Goal: Information Seeking & Learning: Learn about a topic

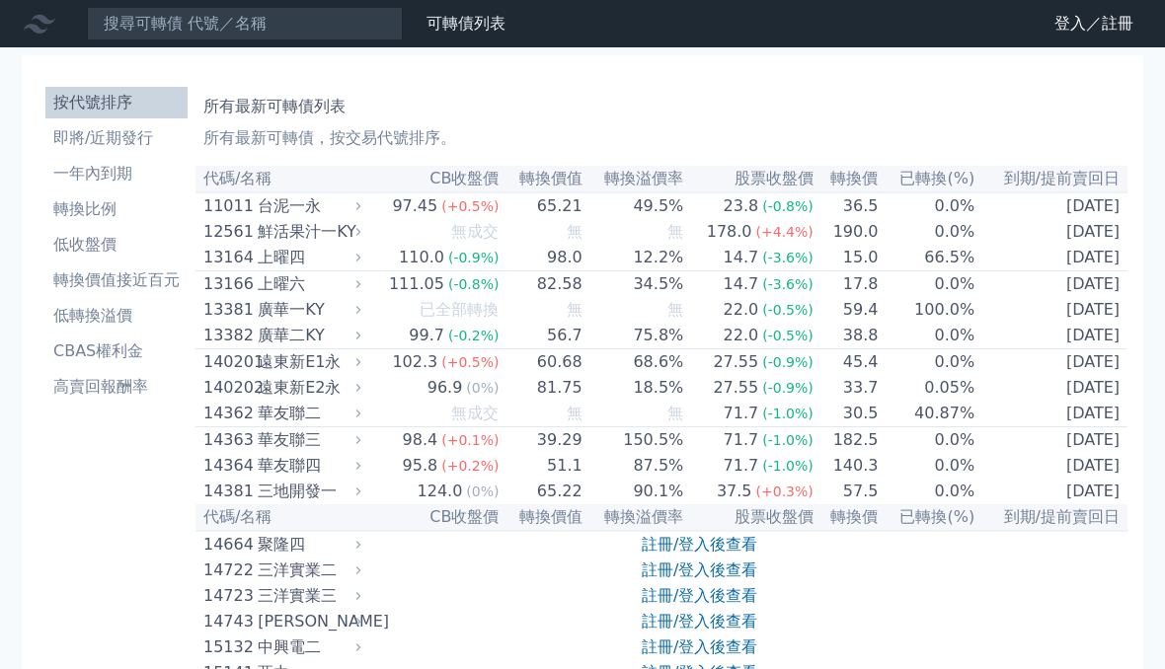
click at [444, 28] on link "可轉債列表" at bounding box center [465, 23] width 79 height 19
click at [68, 177] on li "一年內到期" at bounding box center [116, 174] width 142 height 24
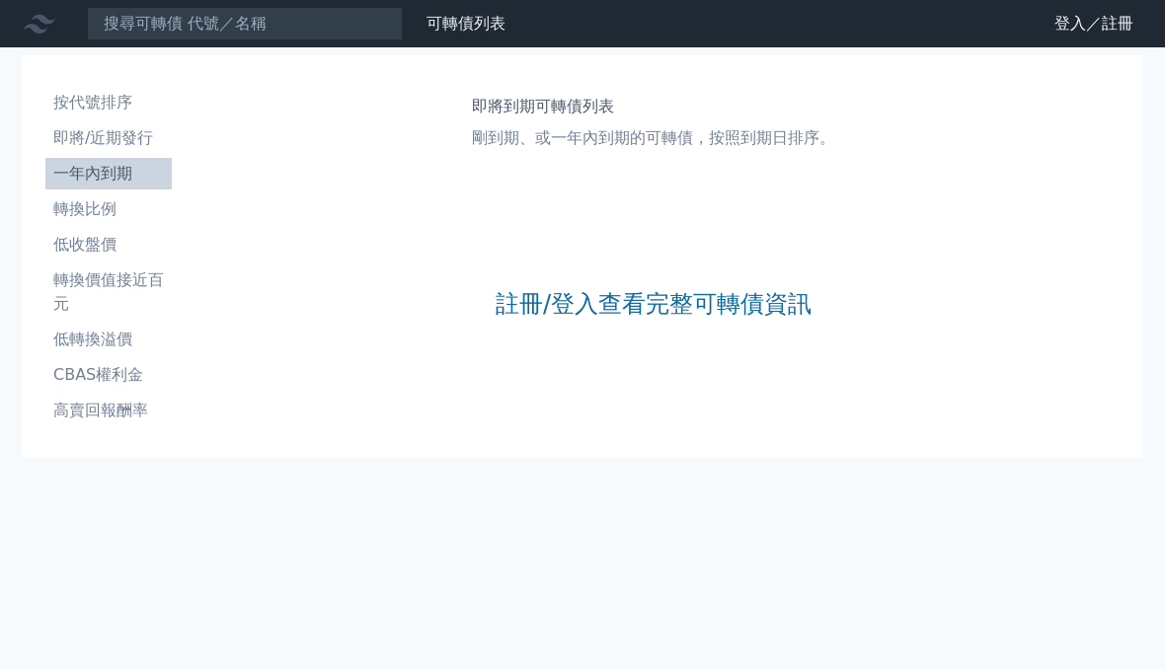
click at [75, 143] on li "即將/近期發行" at bounding box center [108, 138] width 126 height 24
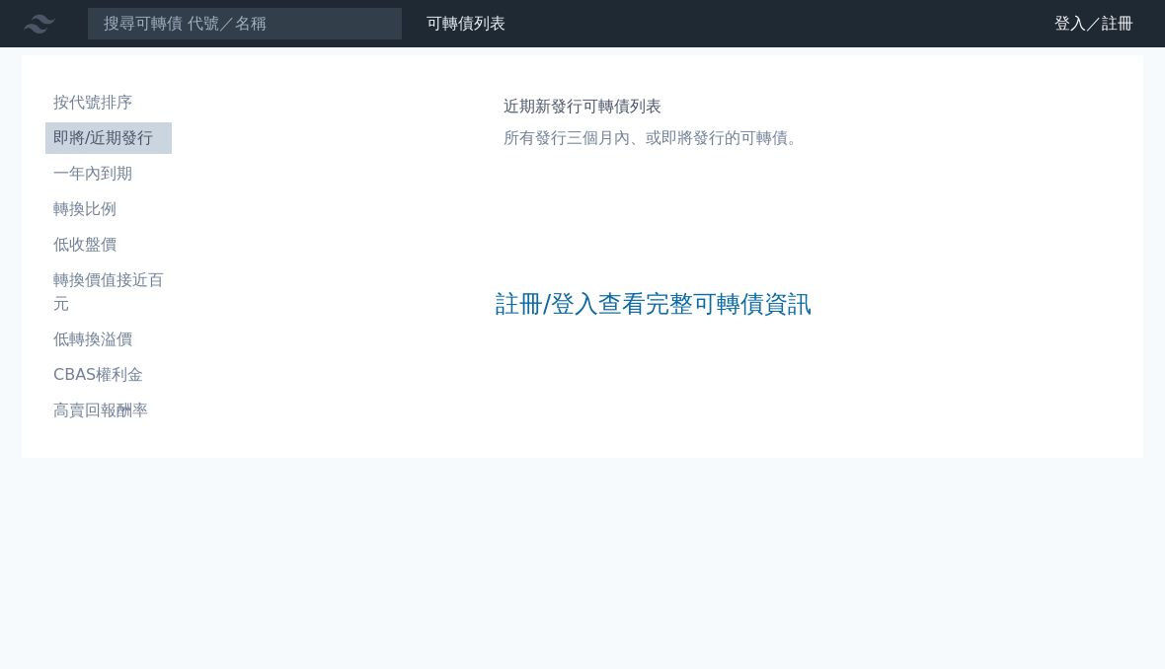
click at [1114, 24] on link "登入／註冊" at bounding box center [1093, 24] width 111 height 32
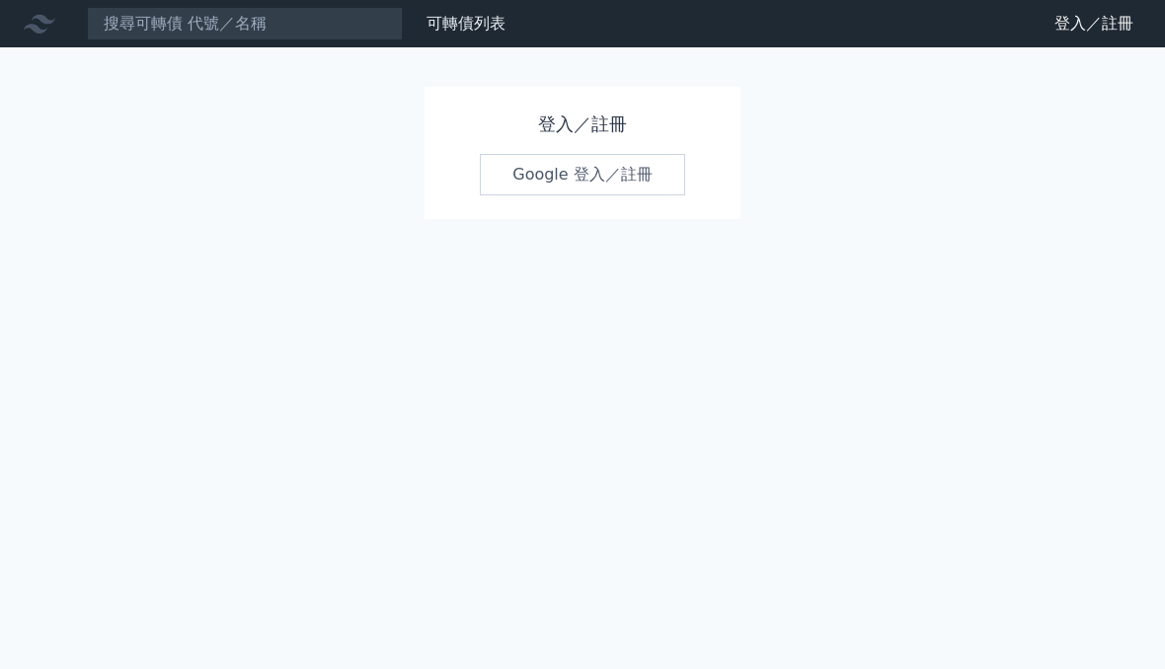
click at [624, 174] on link "Google 登入／註冊" at bounding box center [582, 174] width 205 height 41
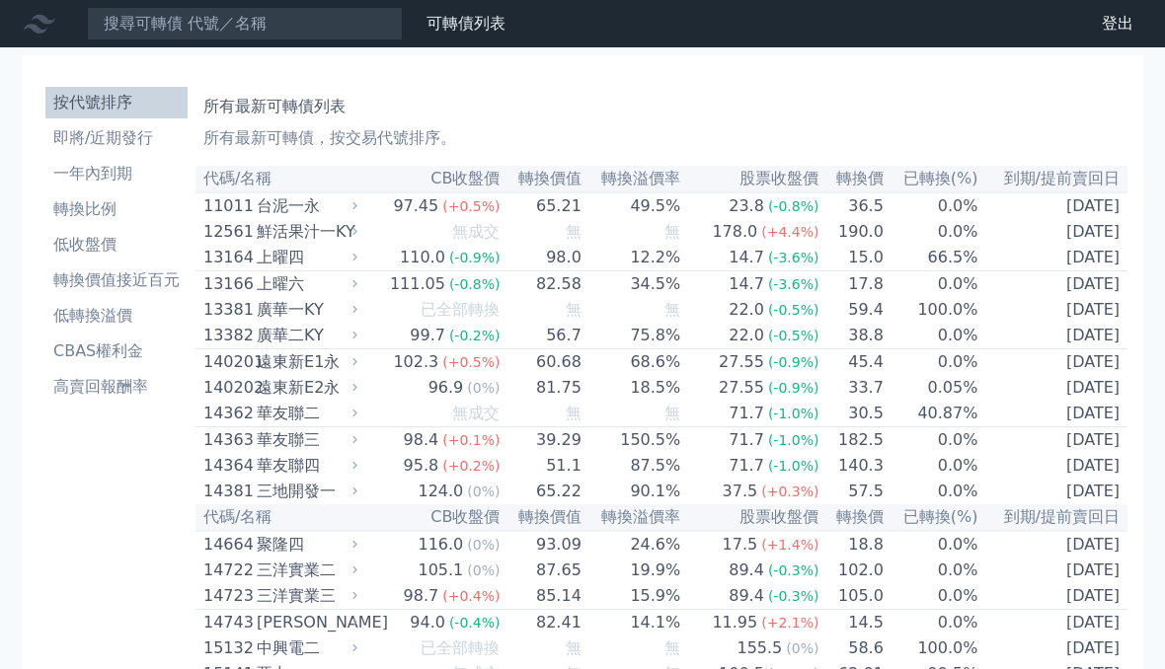
scroll to position [26, 0]
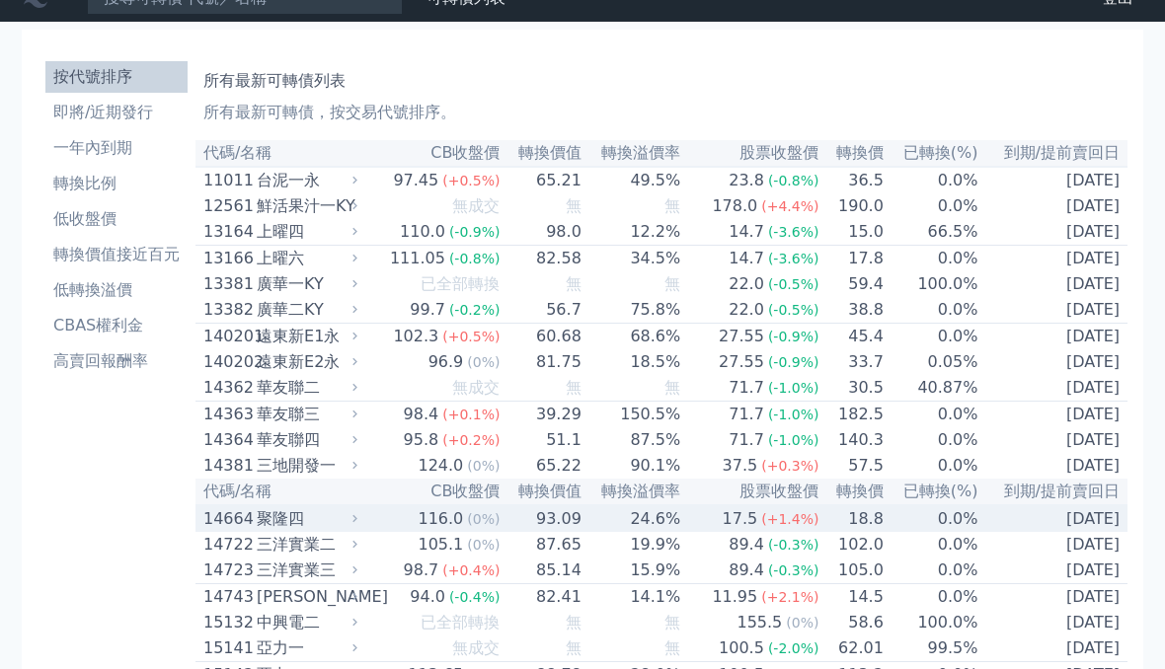
click at [326, 531] on div "聚隆四" at bounding box center [305, 519] width 97 height 24
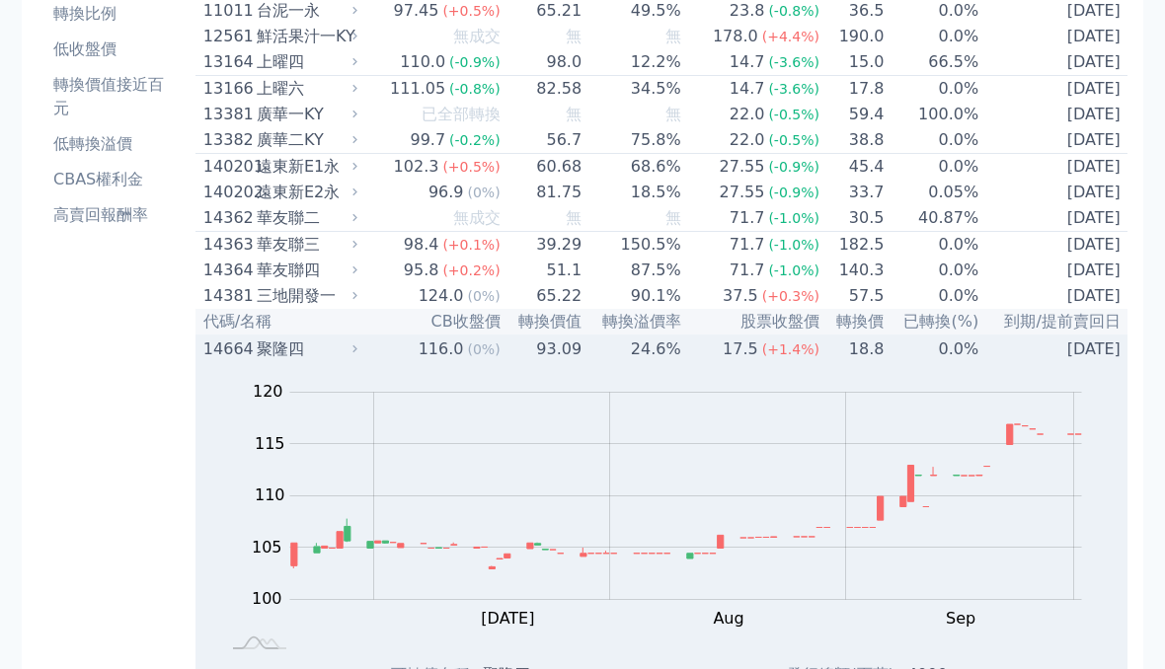
scroll to position [0, 0]
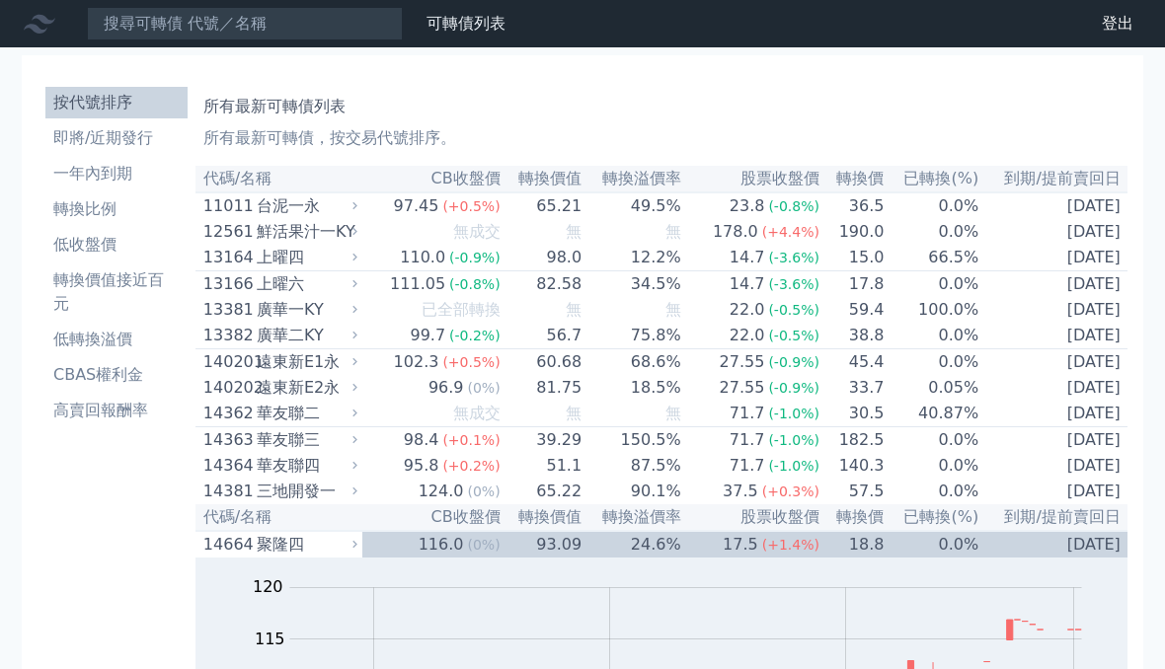
click at [67, 131] on li "即將/近期發行" at bounding box center [116, 138] width 142 height 24
